Goal: Check status: Check status

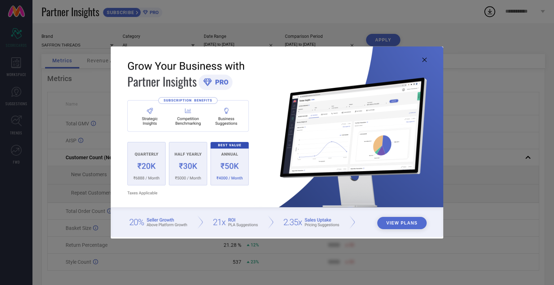
click at [425, 59] on icon at bounding box center [424, 60] width 4 height 4
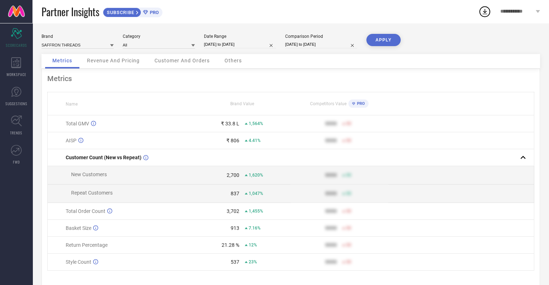
click at [227, 40] on div "Date Range [DATE] to [DATE]" at bounding box center [240, 41] width 72 height 15
click at [229, 47] on input "[DATE] to [DATE]" at bounding box center [240, 45] width 72 height 8
select select "7"
select select "2025"
select select "8"
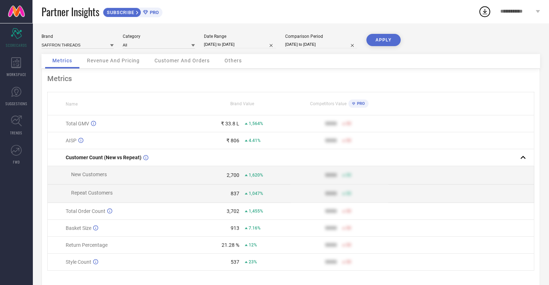
select select "2025"
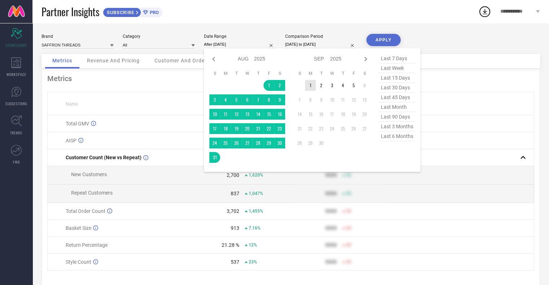
click at [310, 84] on td "1" at bounding box center [310, 85] width 11 height 11
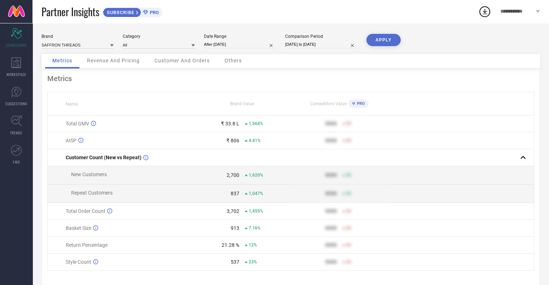
type input "[DATE] to [DATE]"
click at [383, 36] on button "APPLY" at bounding box center [383, 40] width 34 height 12
